Goal: Book appointment/travel/reservation

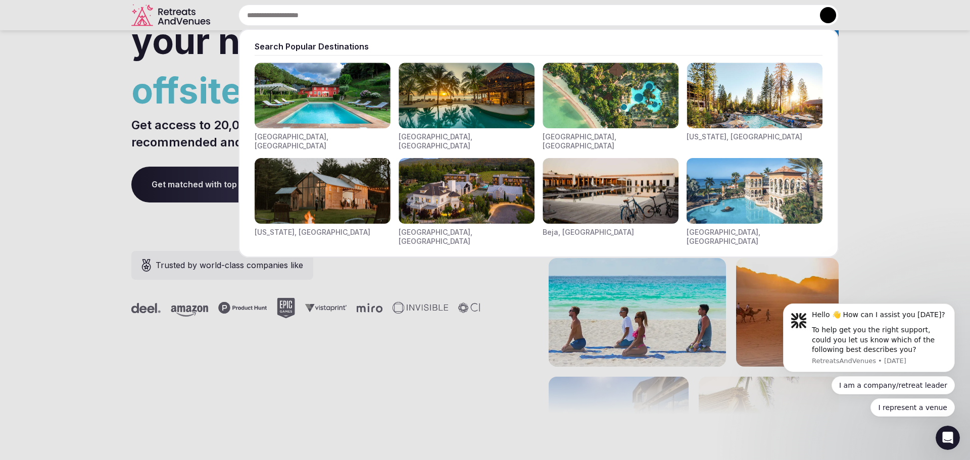
click at [297, 15] on div "Search Popular Destinations [GEOGRAPHIC_DATA], [GEOGRAPHIC_DATA] [GEOGRAPHIC_DA…" at bounding box center [526, 15] width 624 height 21
click at [456, 98] on img "Visit venues for Riviera Maya, Mexico" at bounding box center [466, 96] width 136 height 66
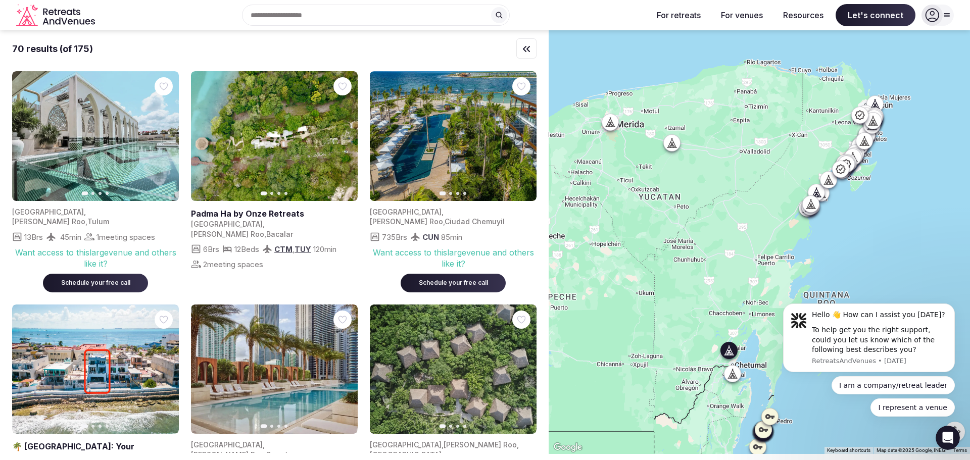
click at [268, 181] on link at bounding box center [274, 136] width 167 height 130
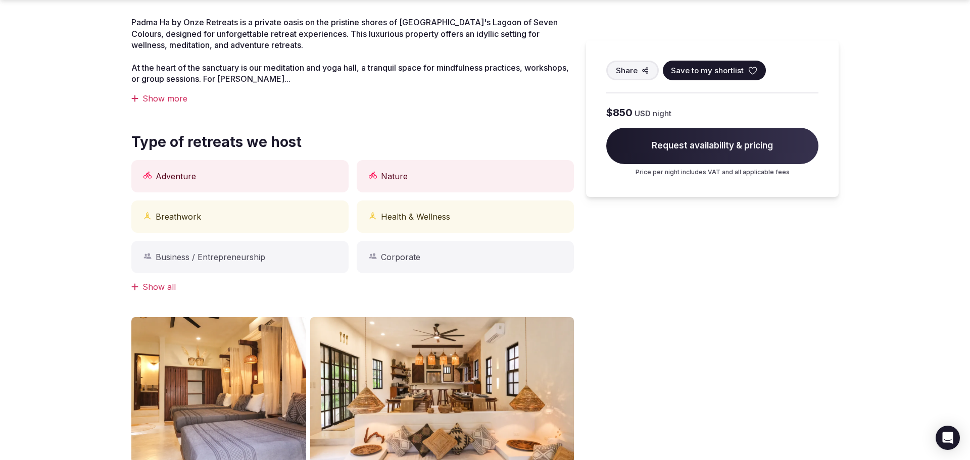
scroll to position [432, 0]
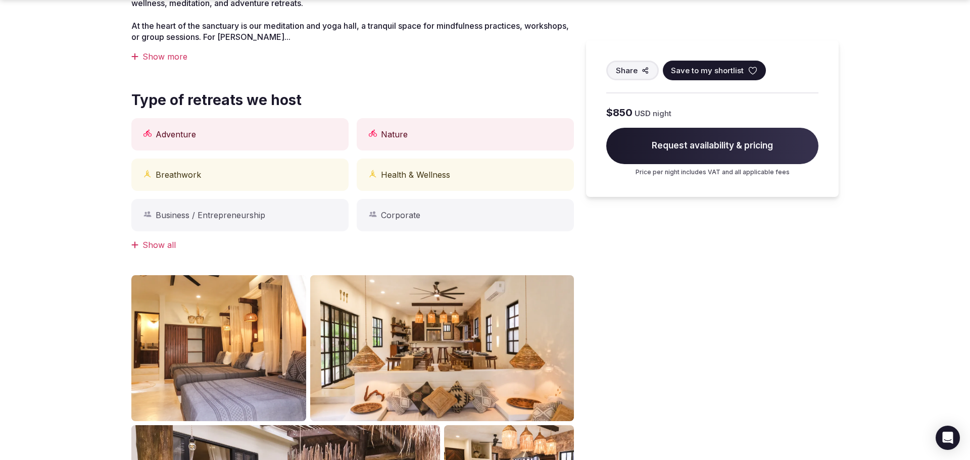
click at [657, 147] on span "Request availability & pricing" at bounding box center [712, 146] width 212 height 36
